Goal: Task Accomplishment & Management: Manage account settings

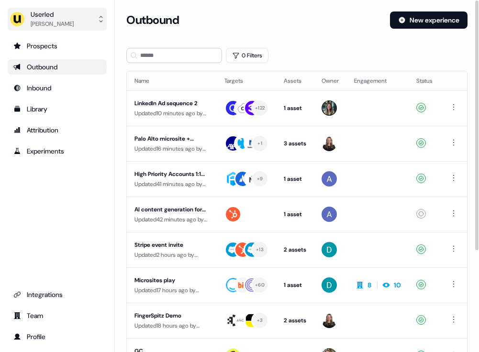
click at [30, 20] on div "Userled [PERSON_NAME]" at bounding box center [42, 19] width 64 height 19
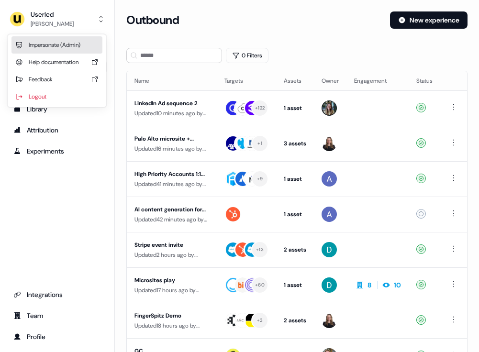
click at [48, 47] on div "Impersonate (Admin)" at bounding box center [56, 44] width 91 height 17
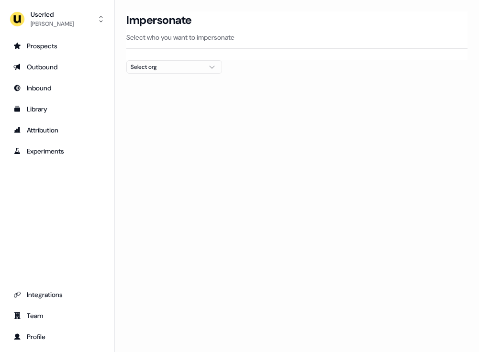
click at [158, 66] on div "Select org" at bounding box center [167, 67] width 72 height 10
